Goal: Find specific page/section: Find specific page/section

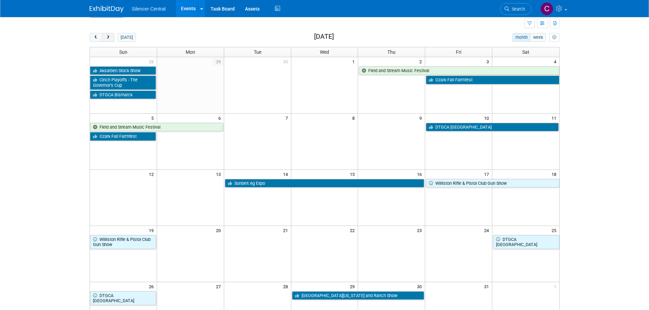
click at [108, 35] on span "next" at bounding box center [108, 37] width 5 height 4
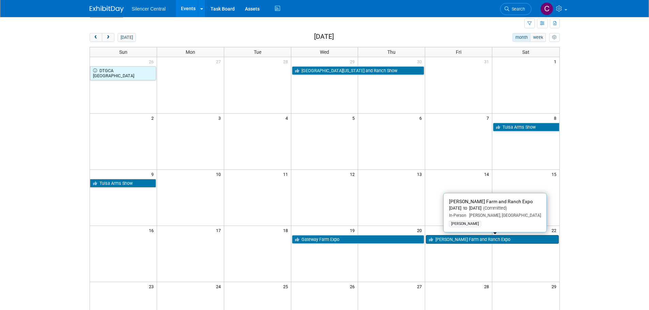
click at [461, 240] on link "[PERSON_NAME] Farm and Ranch Expo" at bounding box center [492, 239] width 132 height 9
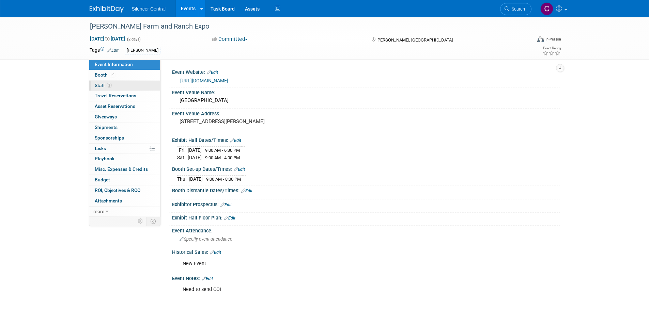
click at [117, 86] on link "2 Staff 2" at bounding box center [124, 86] width 71 height 10
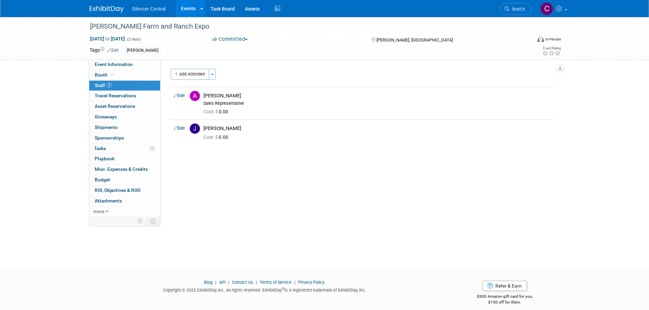
click at [105, 10] on img at bounding box center [107, 9] width 34 height 7
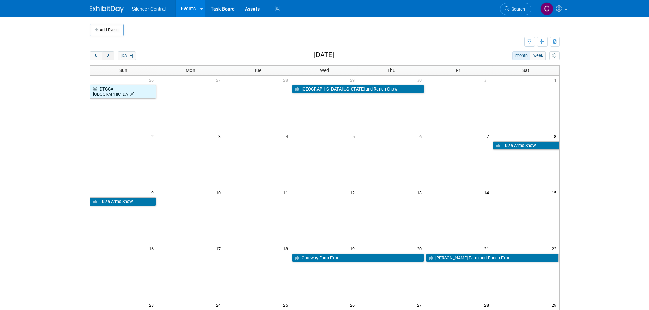
click at [109, 59] on button "next" at bounding box center [108, 55] width 13 height 9
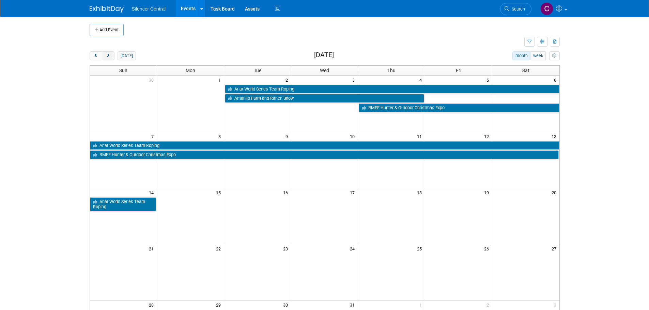
click at [109, 59] on button "next" at bounding box center [108, 55] width 13 height 9
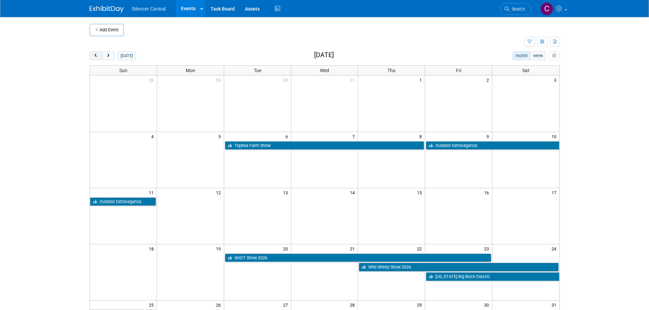
click at [97, 59] on button "prev" at bounding box center [96, 55] width 13 height 9
click at [96, 58] on button "prev" at bounding box center [96, 55] width 13 height 9
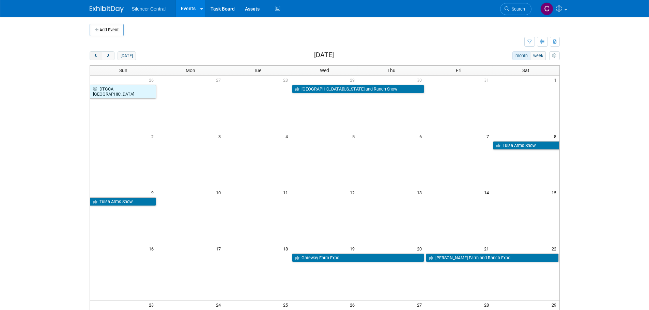
click at [97, 58] on button "prev" at bounding box center [96, 55] width 13 height 9
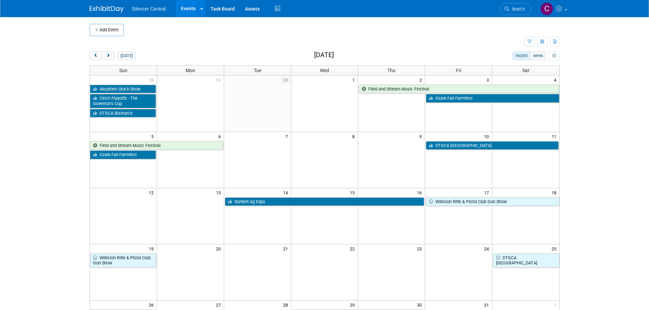
click at [90, 51] on button "prev" at bounding box center [96, 55] width 13 height 9
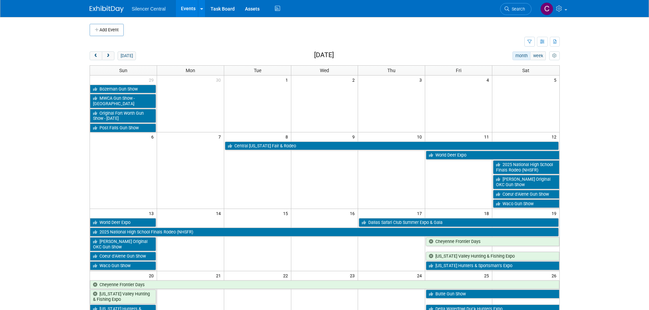
click at [90, 51] on button "prev" at bounding box center [96, 55] width 13 height 9
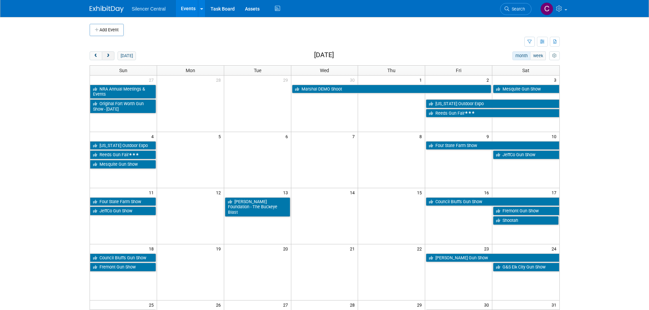
click at [107, 53] on button "next" at bounding box center [108, 55] width 13 height 9
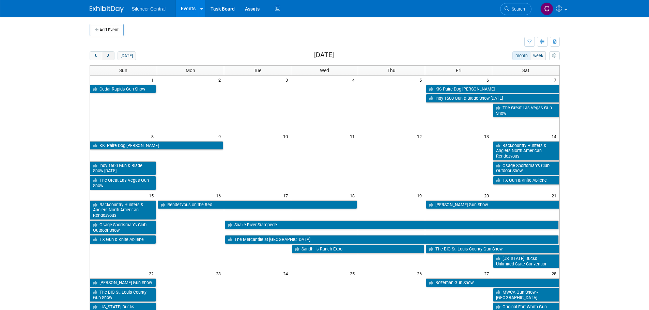
click at [107, 53] on button "next" at bounding box center [108, 55] width 13 height 9
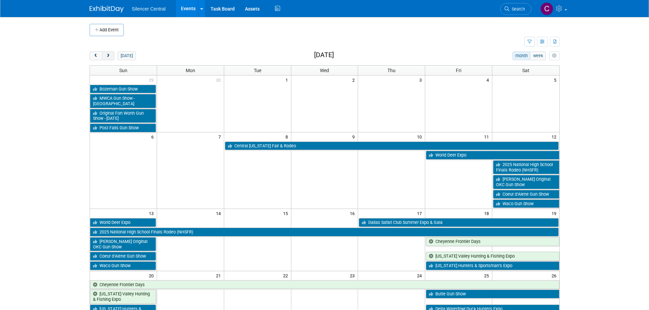
click at [107, 53] on button "next" at bounding box center [108, 55] width 13 height 9
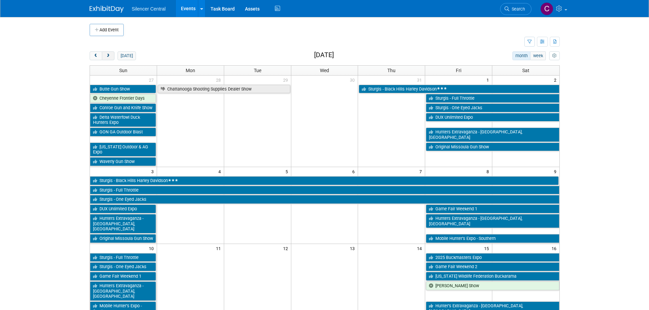
click at [107, 53] on button "next" at bounding box center [108, 55] width 13 height 9
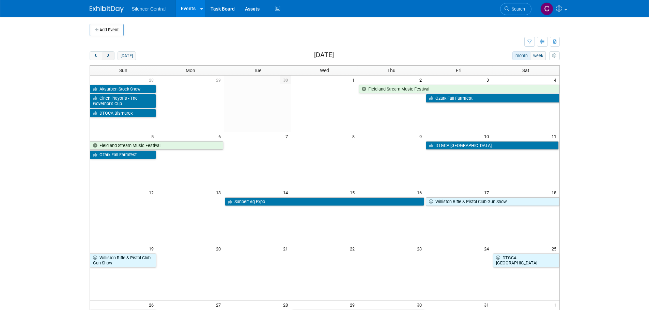
click at [109, 57] on span "next" at bounding box center [108, 56] width 5 height 4
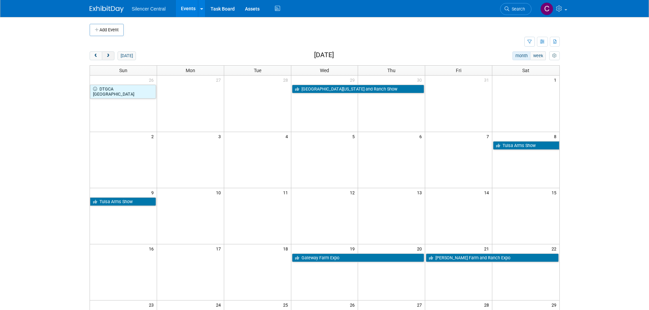
click at [107, 57] on span "next" at bounding box center [108, 56] width 5 height 4
